Goal: Information Seeking & Learning: Understand process/instructions

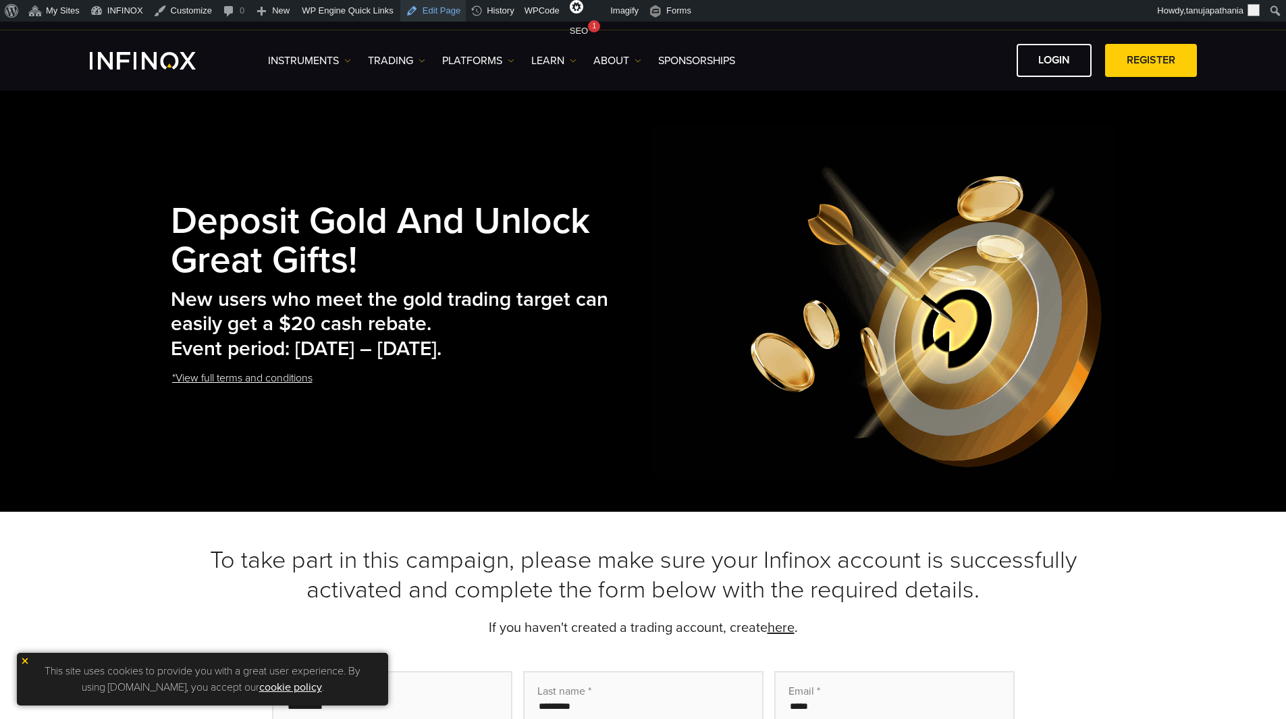
click at [431, 11] on link "Edit Page" at bounding box center [432, 11] width 65 height 22
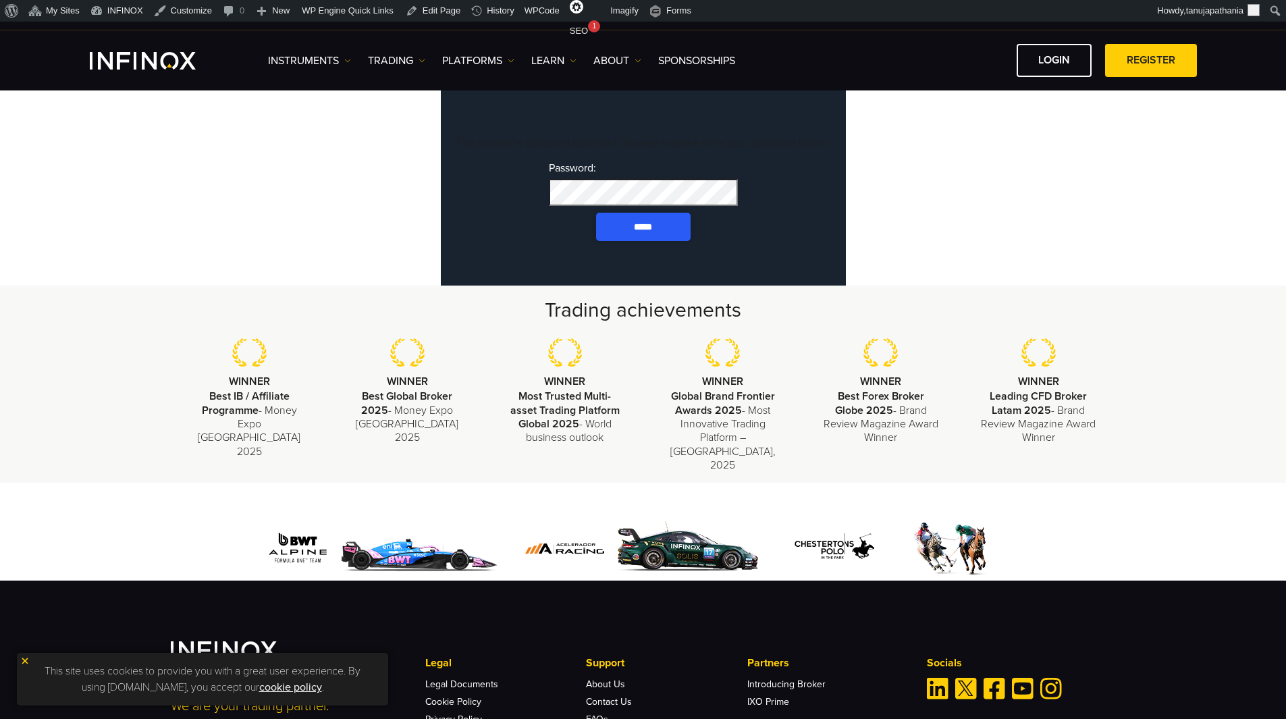
click at [632, 241] on input "*****" at bounding box center [643, 227] width 94 height 28
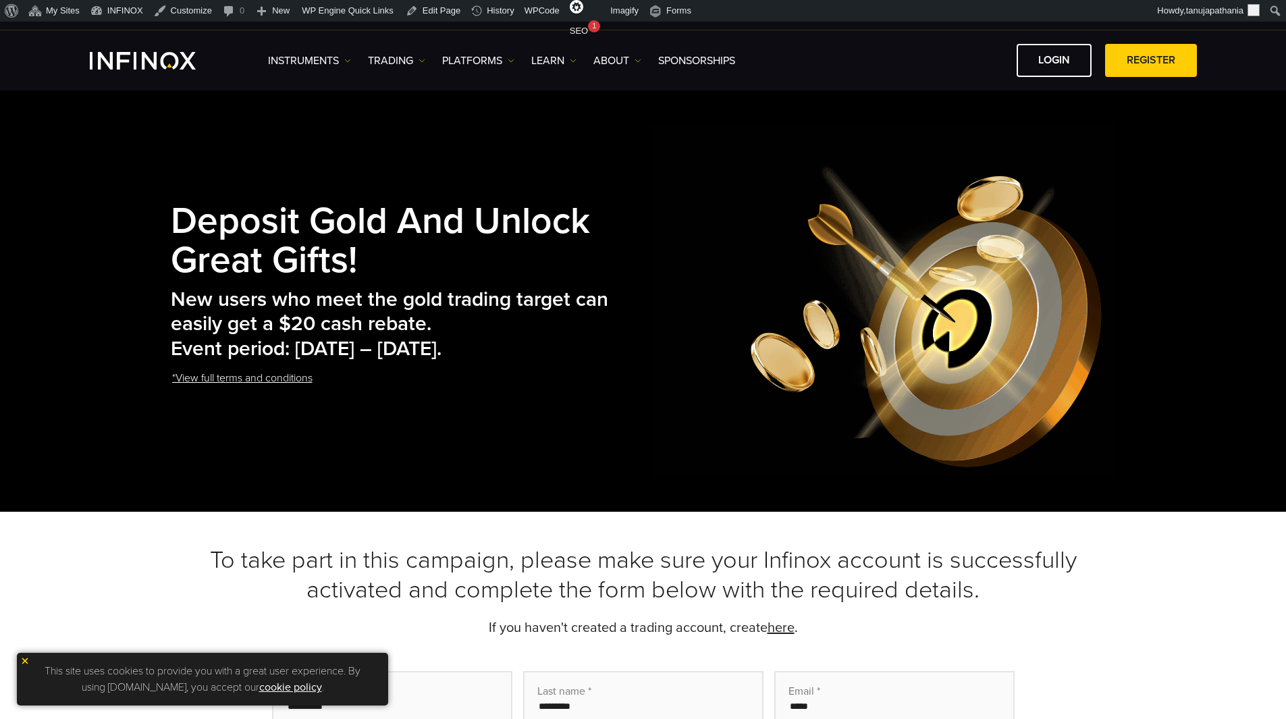
drag, startPoint x: 329, startPoint y: 326, endPoint x: 368, endPoint y: 329, distance: 38.6
click at [337, 326] on h2 "New users who meet the gold trading target can easily get a $20 cash rebate. Ev…" at bounding box center [411, 325] width 481 height 74
click at [411, 345] on h2 "New users who meet the gold trading target can easily get a $20 cash rebate. Ev…" at bounding box center [411, 325] width 481 height 74
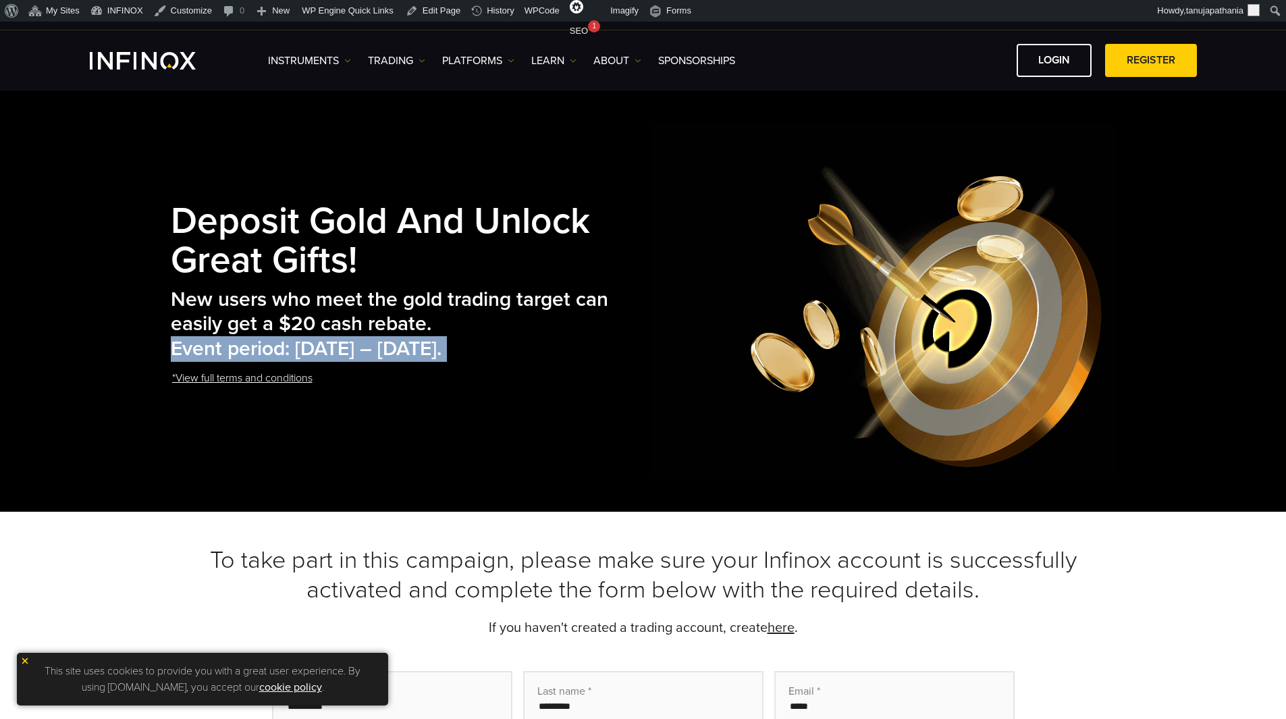
click at [411, 345] on h2 "New users who meet the gold trading target can easily get a $20 cash rebate. Ev…" at bounding box center [411, 325] width 481 height 74
click at [573, 353] on h2 "New users who meet the gold trading target can easily get a $20 cash rebate. Ev…" at bounding box center [411, 325] width 481 height 74
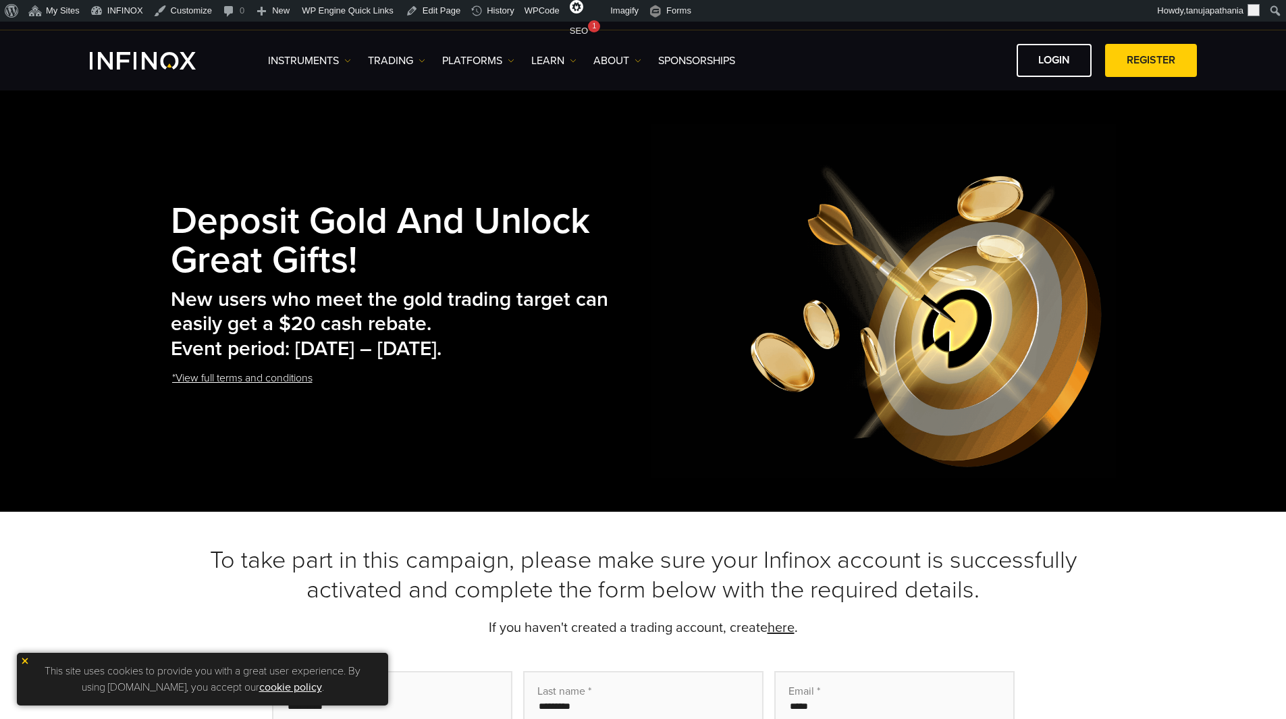
drag, startPoint x: 407, startPoint y: 348, endPoint x: 505, endPoint y: 348, distance: 97.9
click at [505, 348] on h2 "New users who meet the gold trading target can easily get a $20 cash rebate. Ev…" at bounding box center [411, 325] width 481 height 74
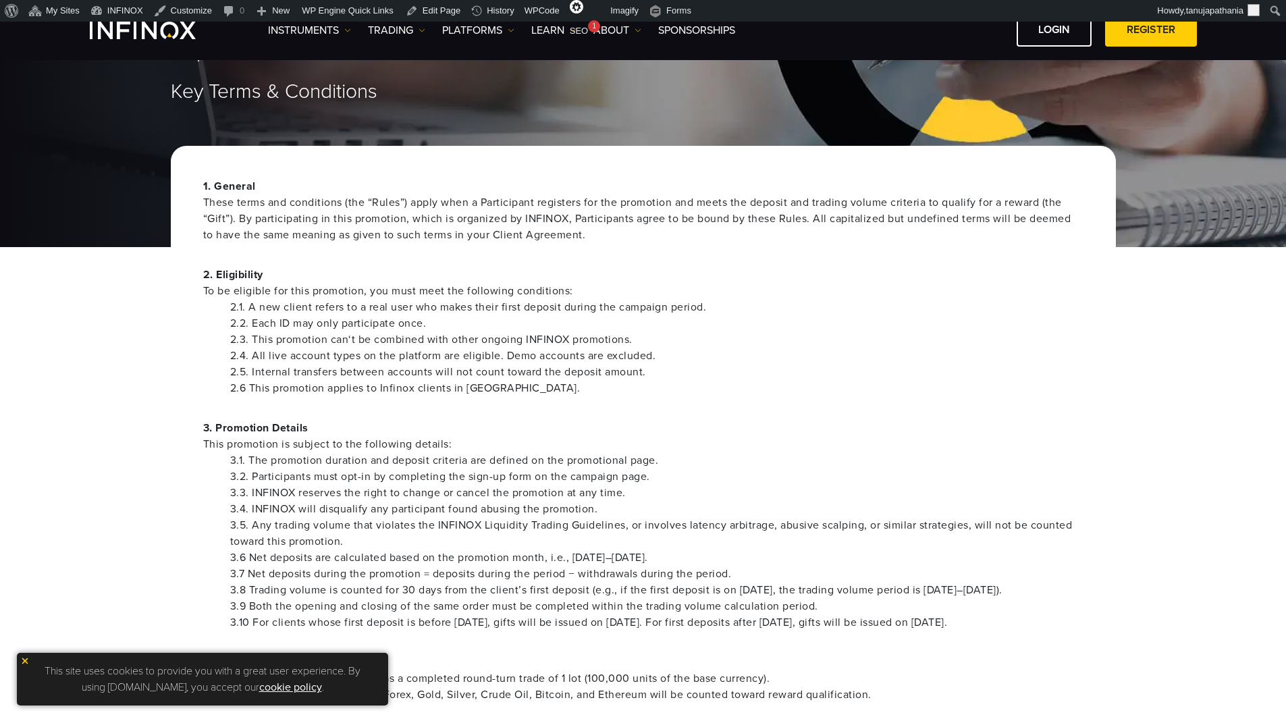
scroll to position [135, 0]
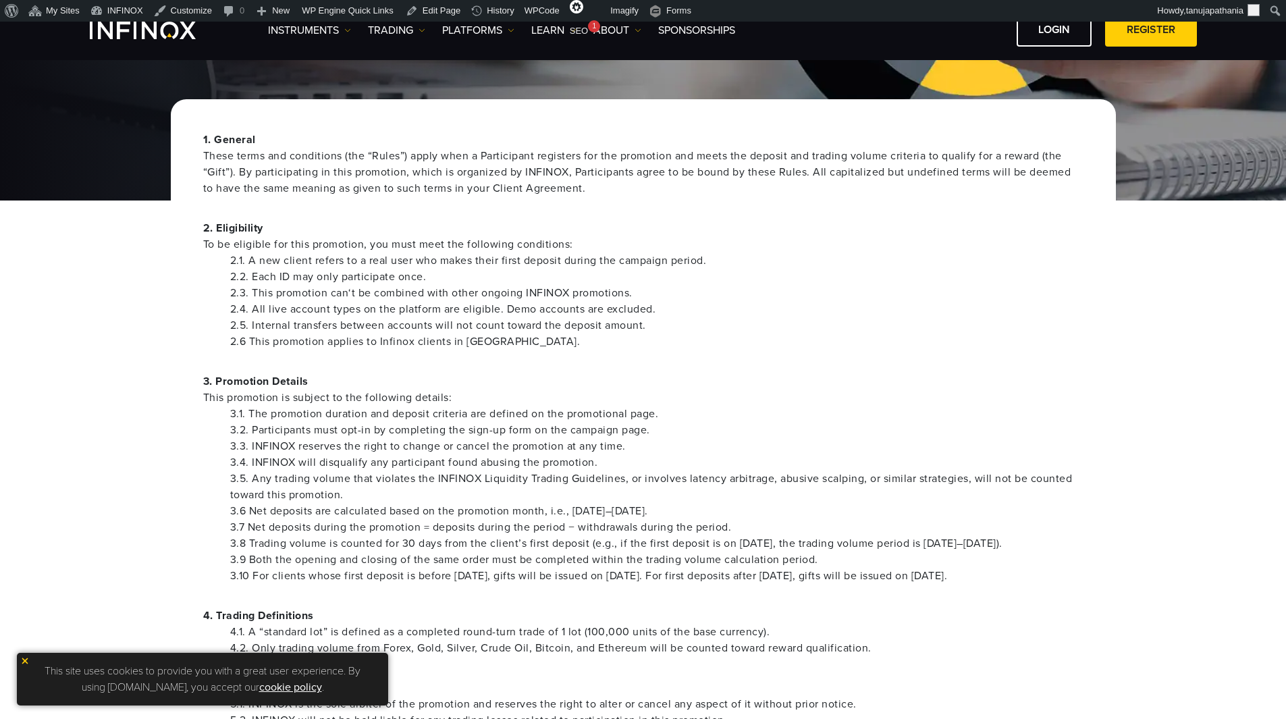
click at [612, 509] on li "3.6 Net deposits are calculated based on the promotion month, i.e., October 1–3…" at bounding box center [656, 511] width 853 height 16
click at [707, 503] on li "3.6 Net deposits are calculated based on the promotion month, i.e., October 1–3…" at bounding box center [656, 511] width 853 height 16
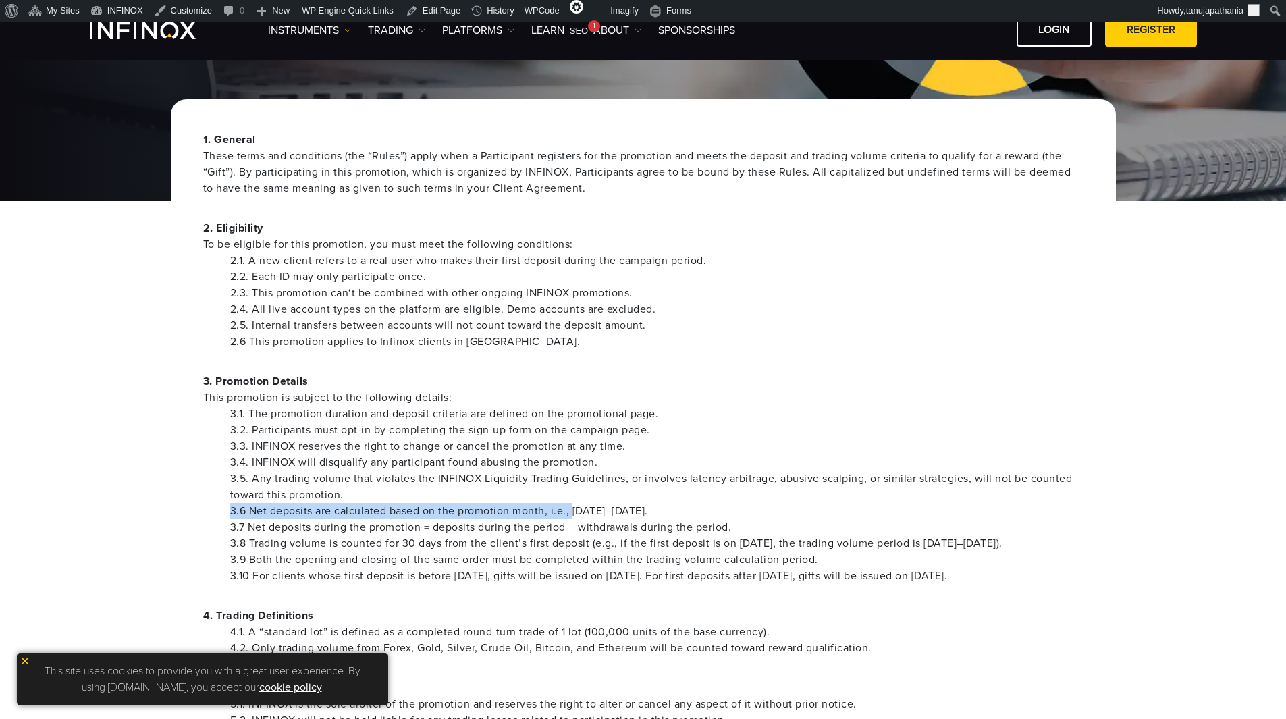
drag, startPoint x: 574, startPoint y: 507, endPoint x: 671, endPoint y: 502, distance: 96.6
click at [671, 502] on ul "3.1. The promotion duration and deposit criteria are defined on the promotional…" at bounding box center [643, 495] width 880 height 178
click at [701, 503] on li "3.6 Net deposits are calculated based on the promotion month, i.e., October 1–3…" at bounding box center [656, 511] width 853 height 16
click at [440, 573] on li "3.10 For clients whose first deposit is before October 15, gifts will be issued…" at bounding box center [656, 576] width 853 height 16
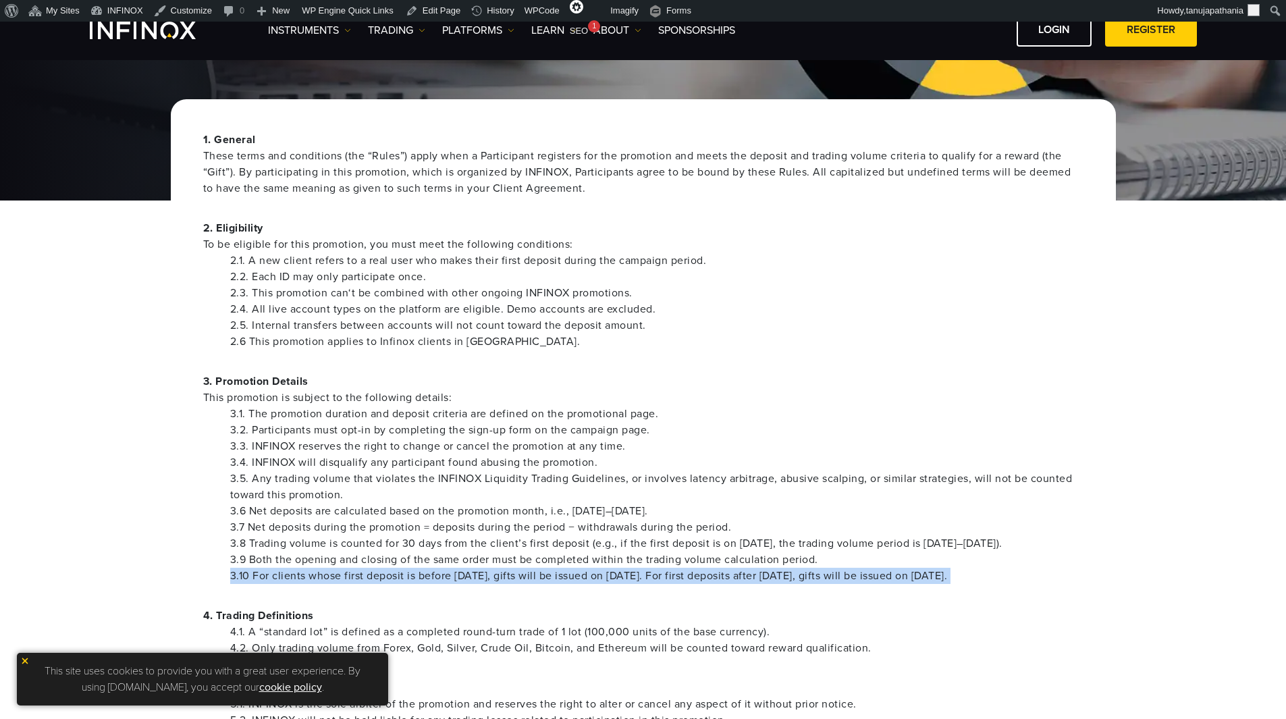
click at [440, 573] on li "3.10 For clients whose first deposit is before October 15, gifts will be issued…" at bounding box center [656, 576] width 853 height 16
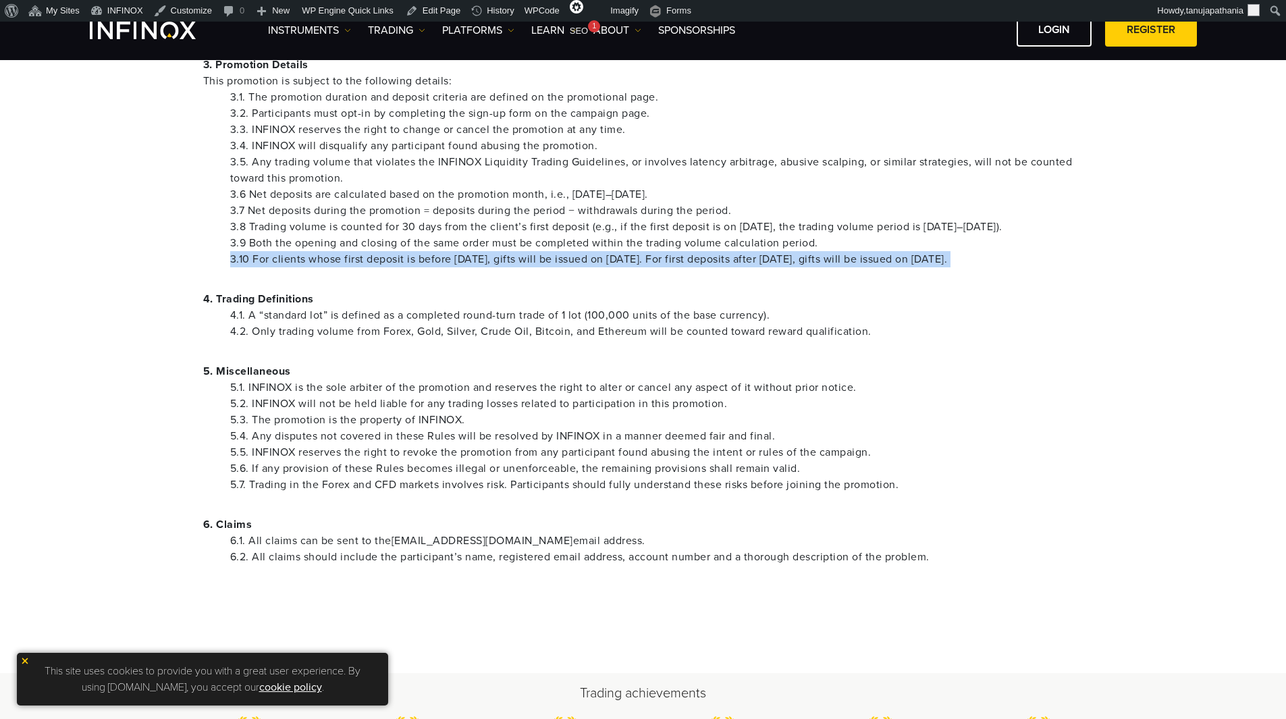
scroll to position [472, 0]
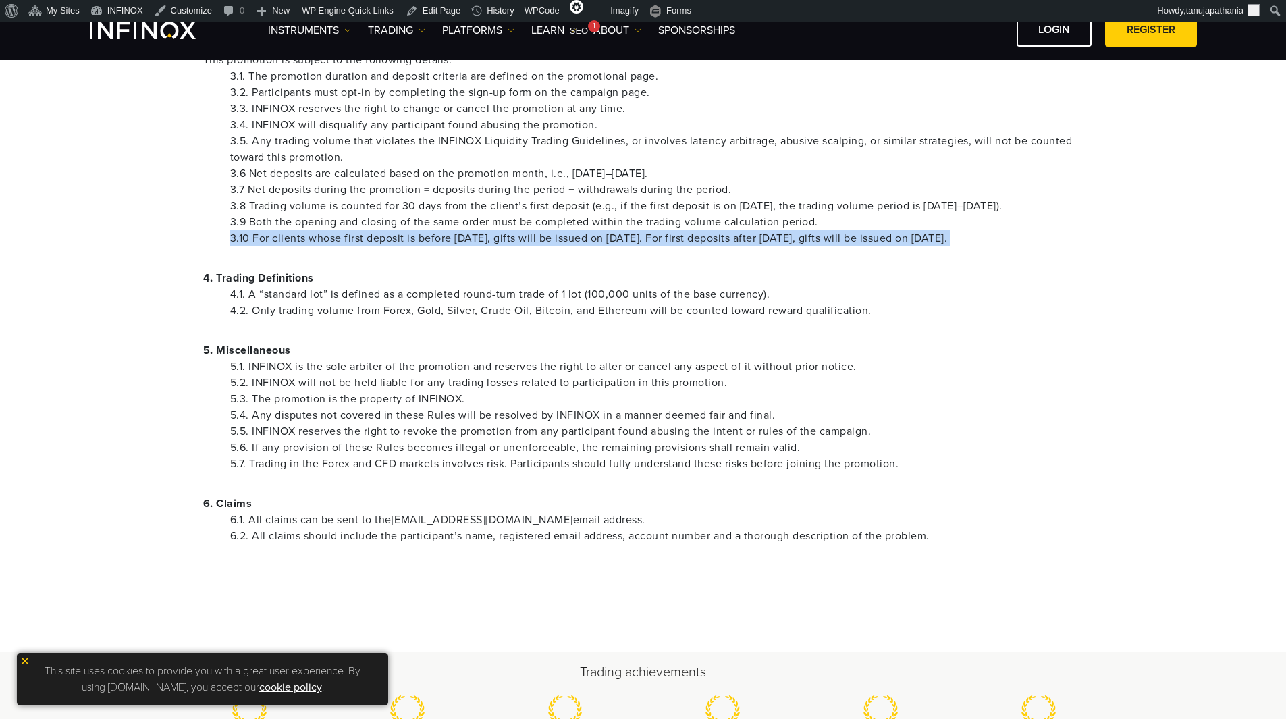
copy div "3.10 For clients whose first deposit is before October 15, gifts will be issued…"
